Goal: Information Seeking & Learning: Learn about a topic

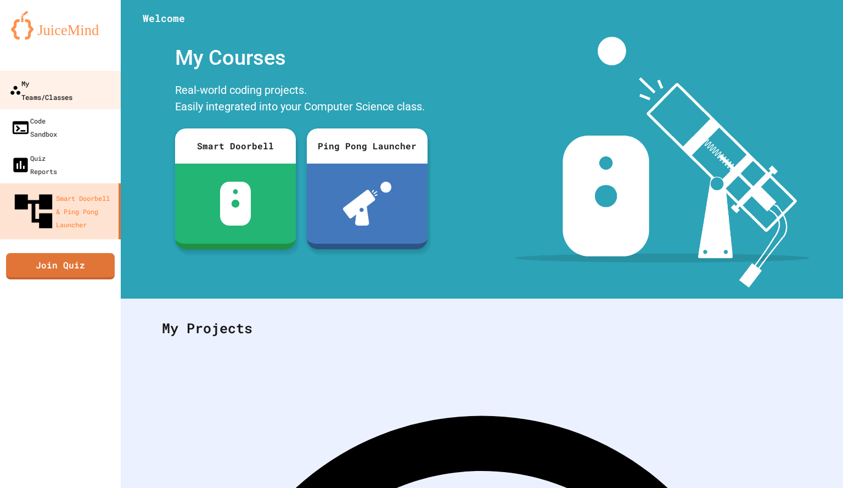
click at [92, 87] on link "My Teams/Classes" at bounding box center [60, 90] width 125 height 38
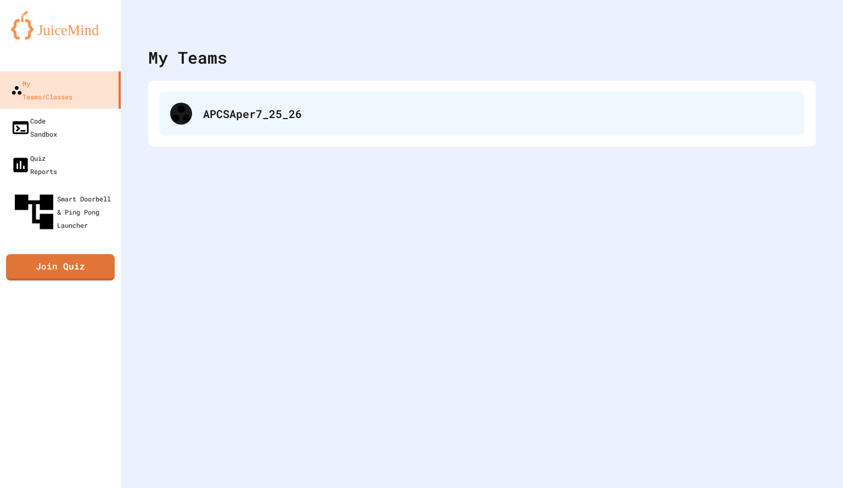
click at [272, 108] on div "APCSAper7_25_26" at bounding box center [498, 113] width 591 height 16
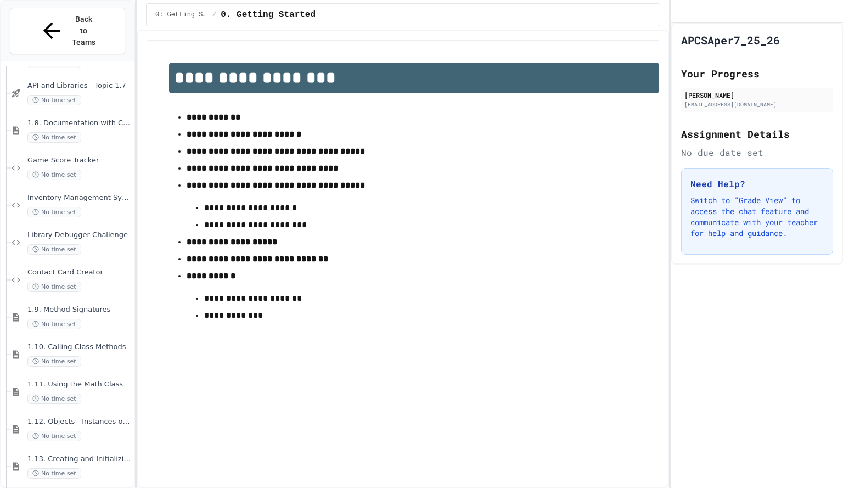
scroll to position [954, 0]
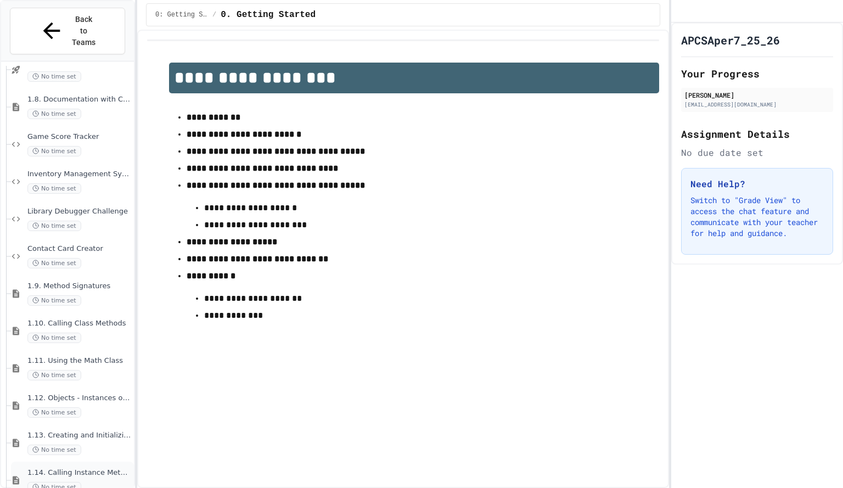
click at [86, 462] on div "1.14. Calling Instance Methods No time set" at bounding box center [72, 480] width 123 height 37
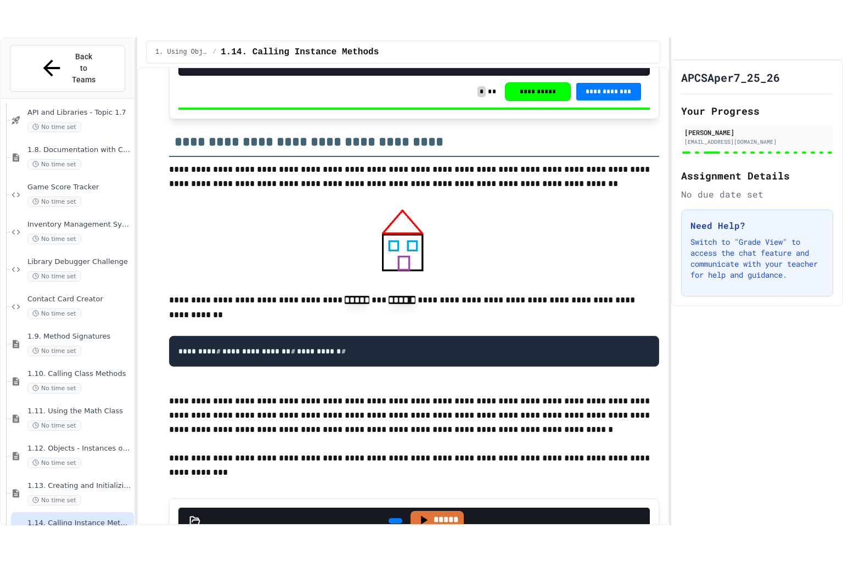
scroll to position [9470, 0]
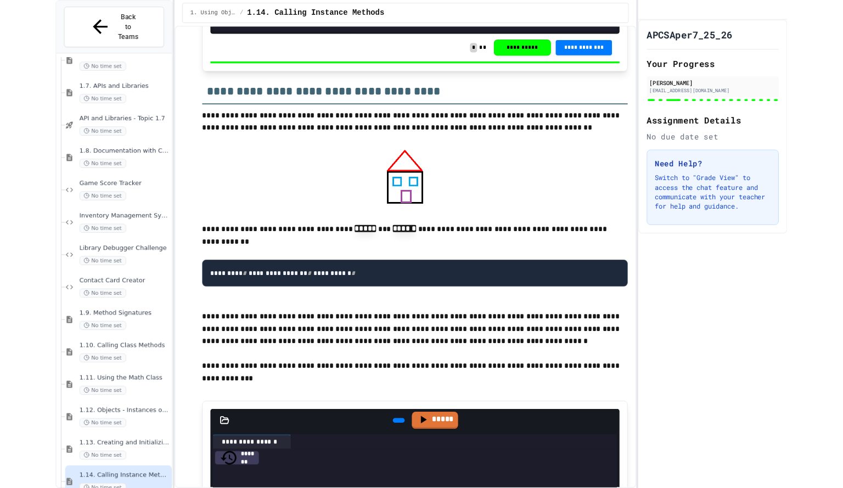
scroll to position [880, 0]
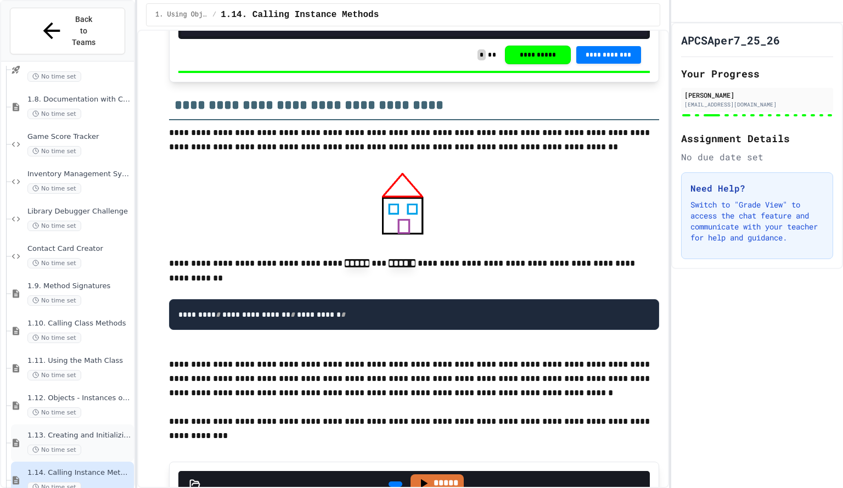
click at [69, 445] on span "No time set" at bounding box center [54, 450] width 54 height 10
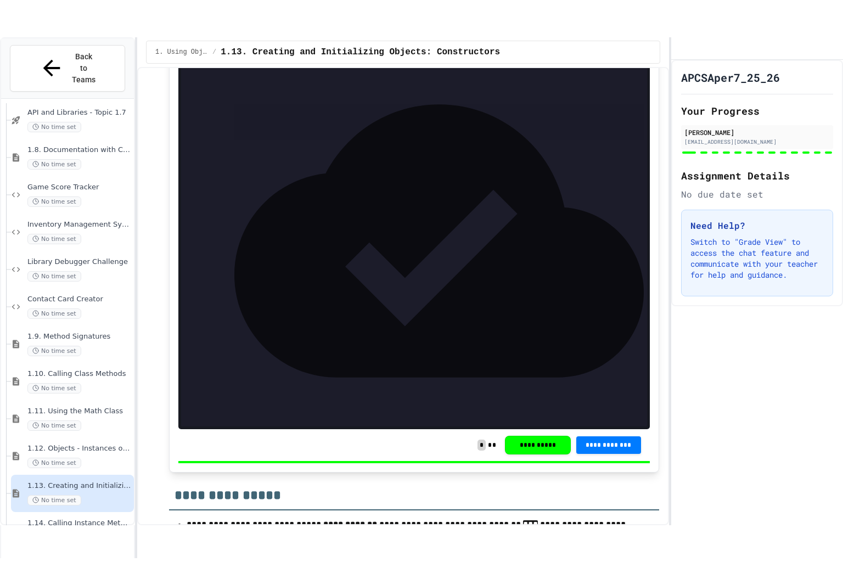
scroll to position [6651, 0]
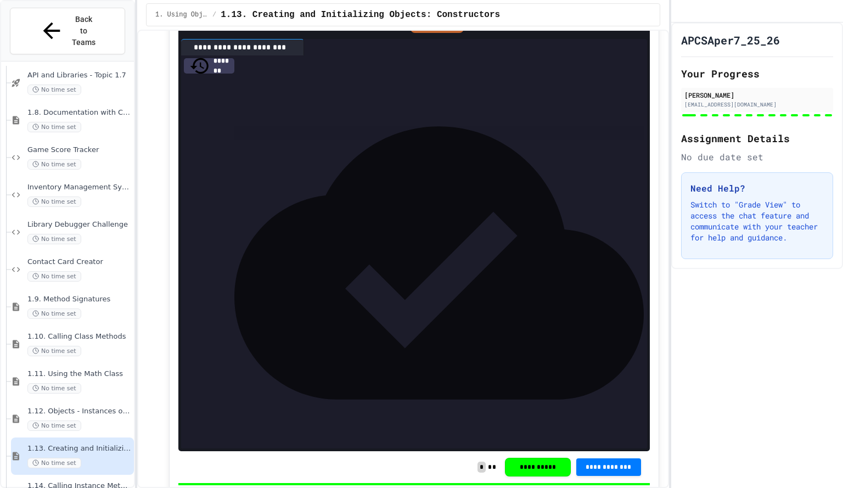
click at [639, 23] on icon at bounding box center [639, 23] width 0 height 0
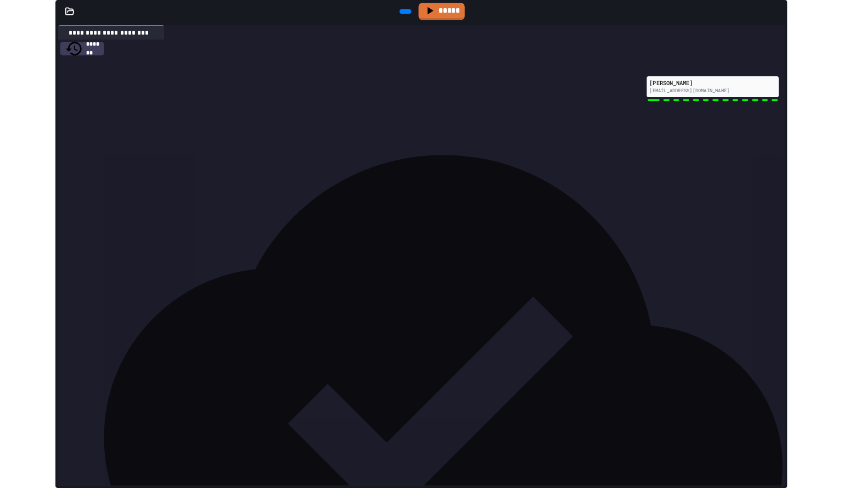
scroll to position [87, 0]
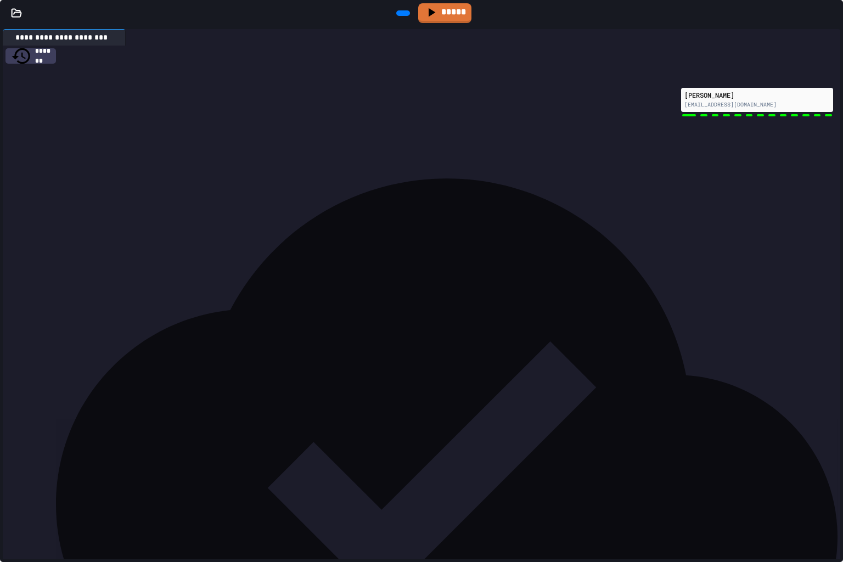
click at [816, 9] on div "*****" at bounding box center [432, 13] width 799 height 25
click at [833, 15] on icon at bounding box center [838, 19] width 11 height 11
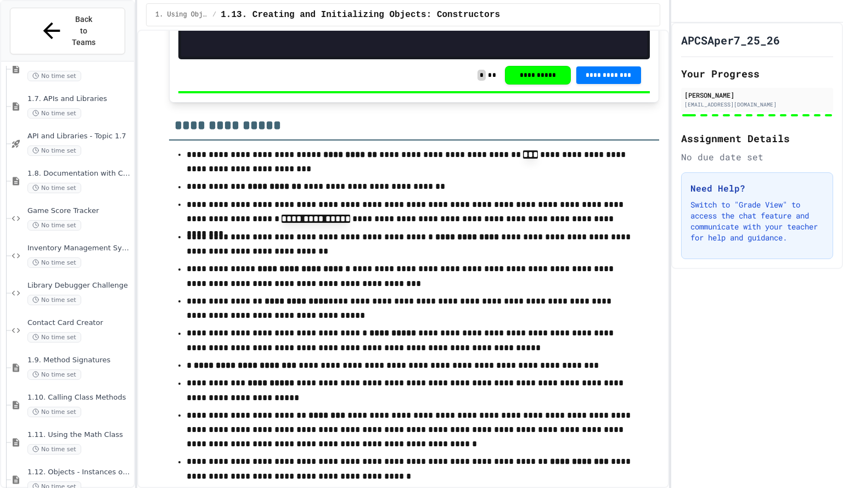
scroll to position [954, 0]
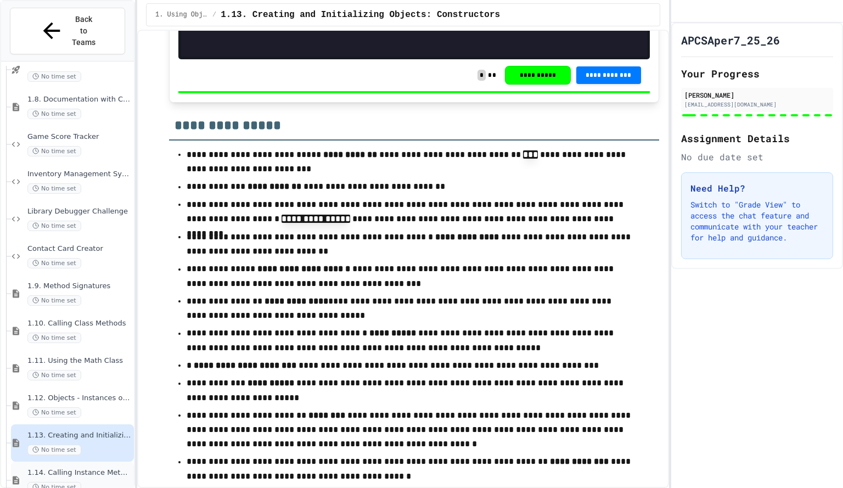
click at [94, 468] on span "1.14. Calling Instance Methods" at bounding box center [79, 472] width 104 height 9
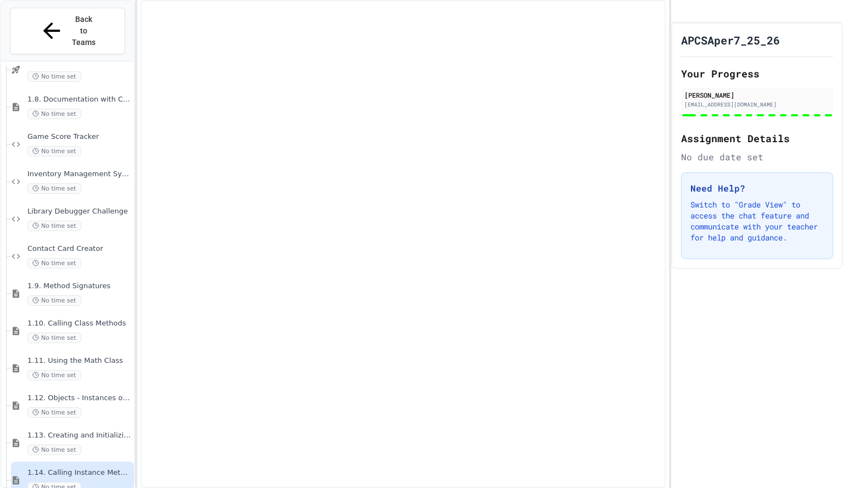
scroll to position [941, 0]
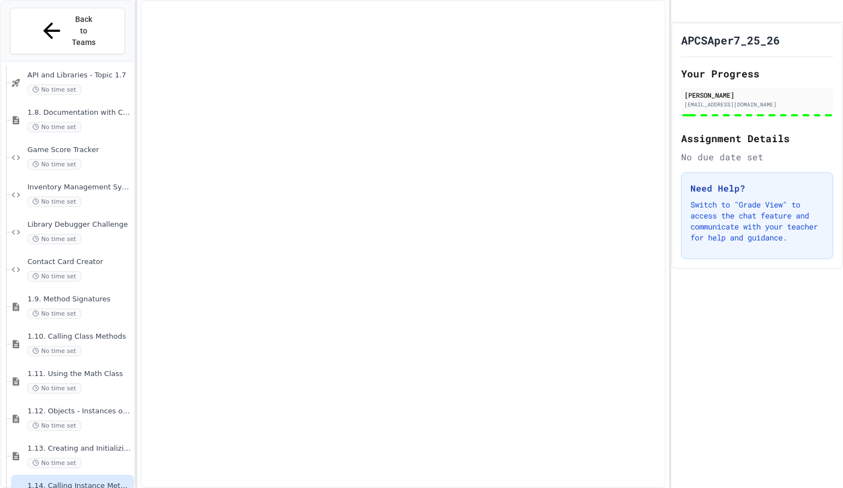
click at [469, 155] on div "Back to Teams 1.7. APIs and Libraries No time set API and Libraries - Topic 1.7…" at bounding box center [421, 244] width 843 height 488
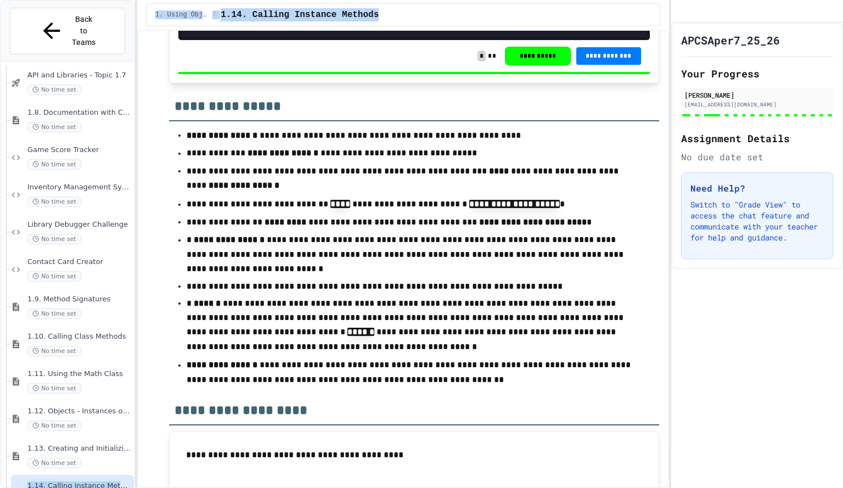
scroll to position [23, 0]
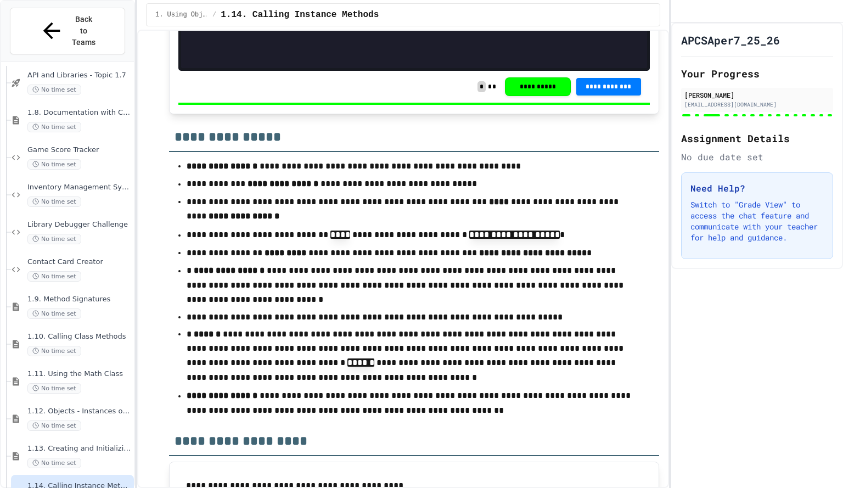
click at [651, 63] on div "**********" at bounding box center [403, 259] width 532 height 458
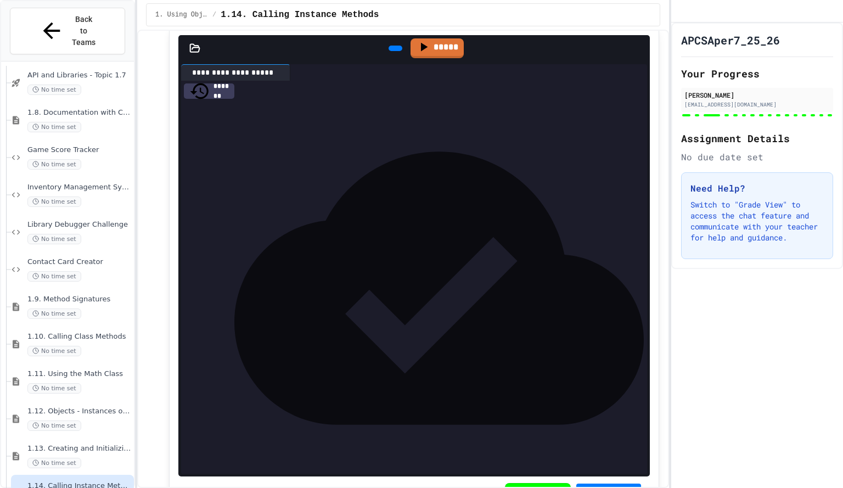
scroll to position [1752, 0]
